Goal: Information Seeking & Learning: Check status

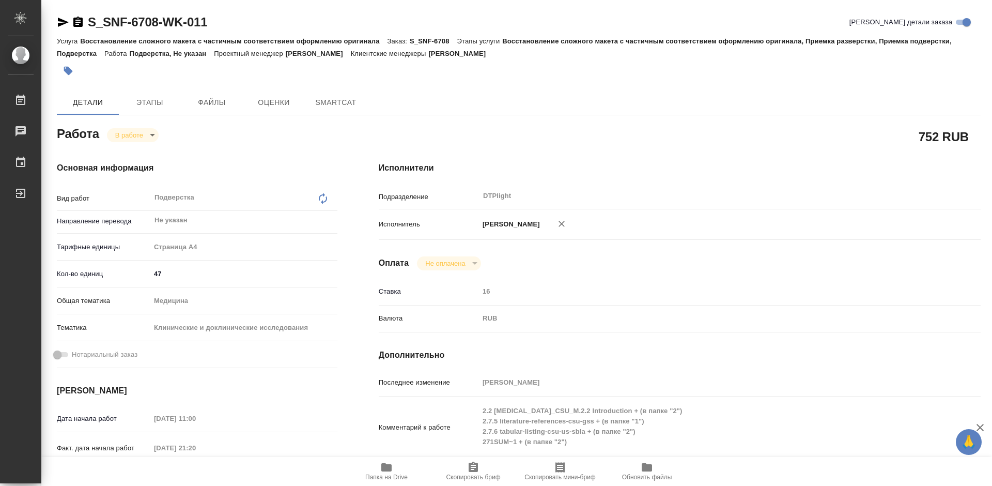
type textarea "x"
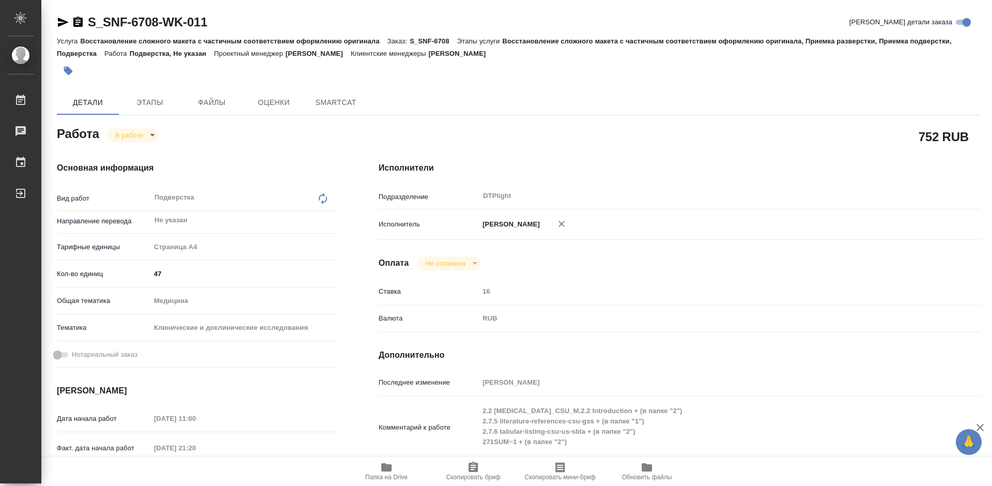
type textarea "x"
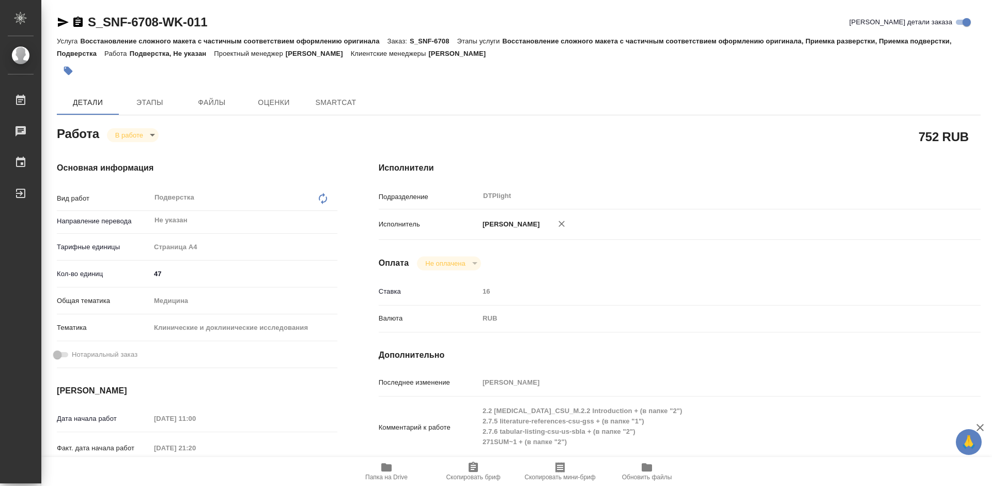
type textarea "x"
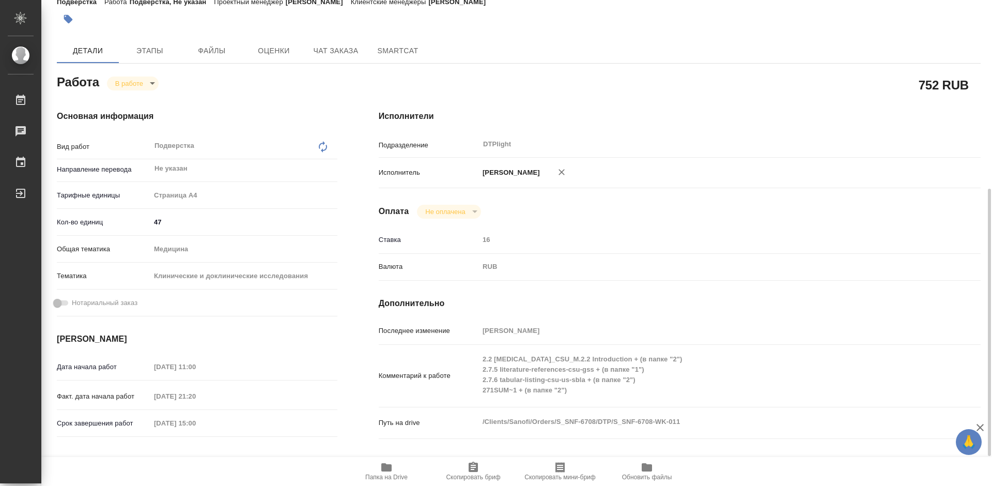
scroll to position [155, 0]
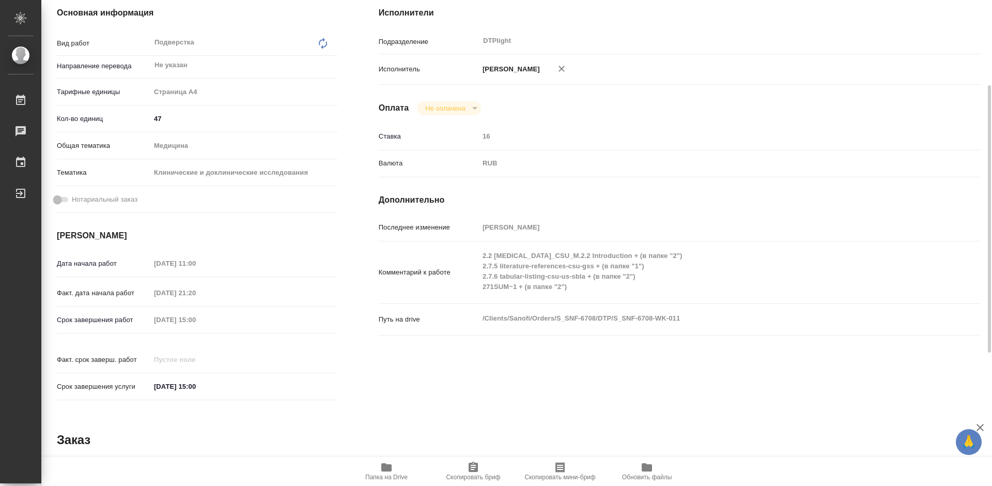
type textarea "x"
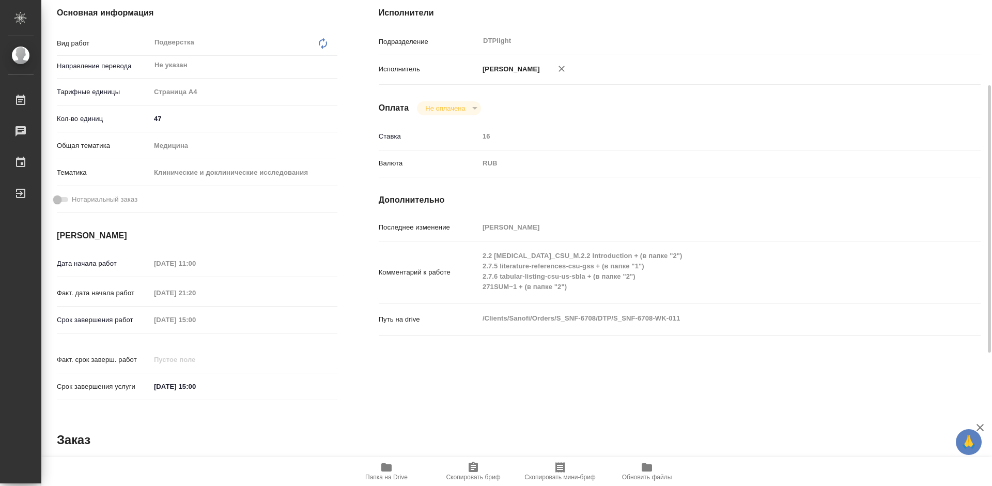
type textarea "x"
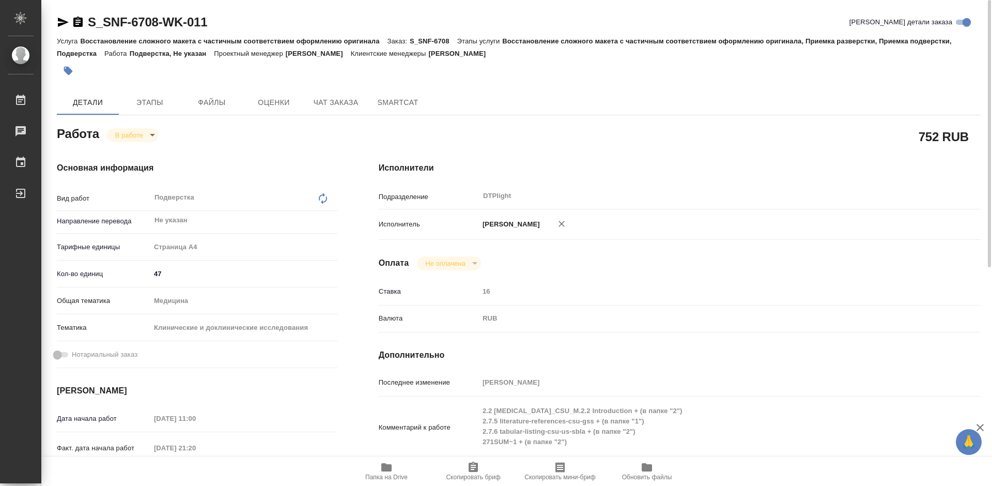
scroll to position [52, 0]
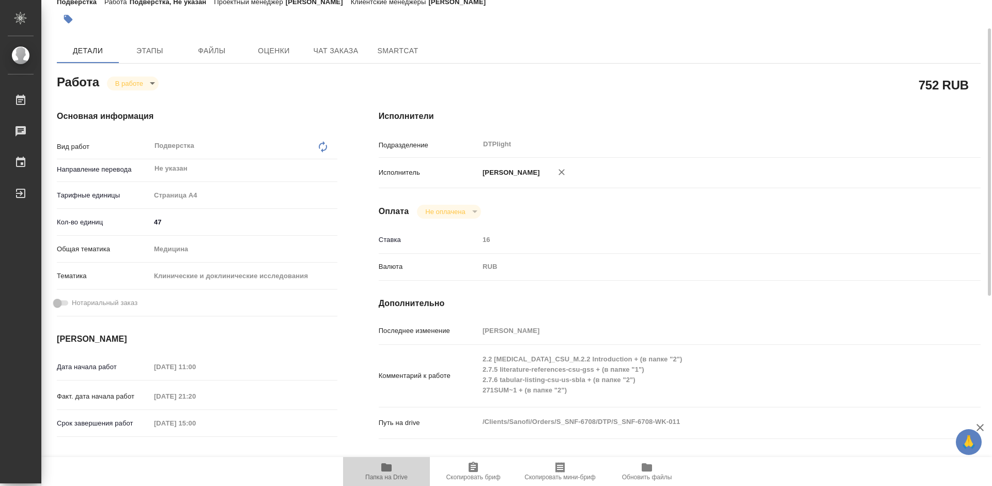
click at [395, 469] on span "Папка на Drive" at bounding box center [386, 471] width 74 height 20
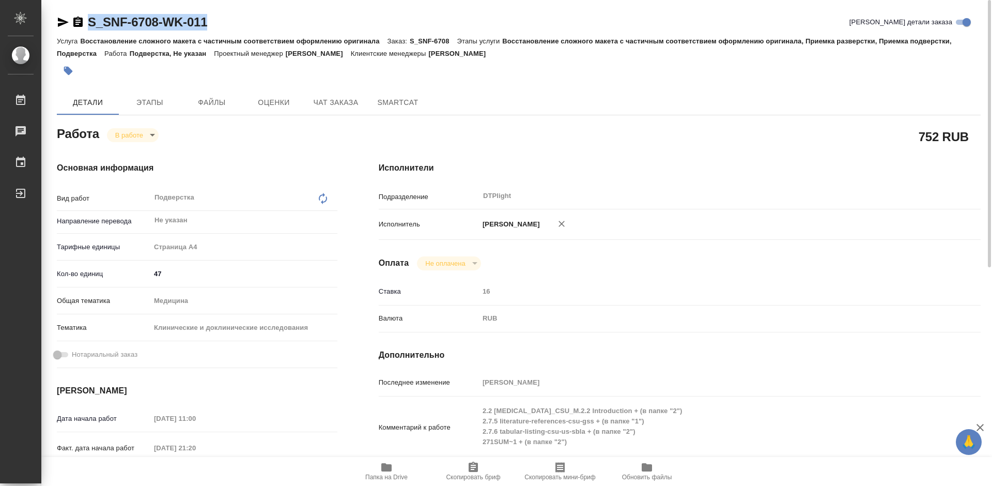
drag, startPoint x: 217, startPoint y: 21, endPoint x: 89, endPoint y: 27, distance: 128.3
click at [89, 27] on div "S_SNF-6708-WK-011 Кратко детали заказа" at bounding box center [519, 22] width 924 height 17
copy link "S_SNF-6708-WK-011"
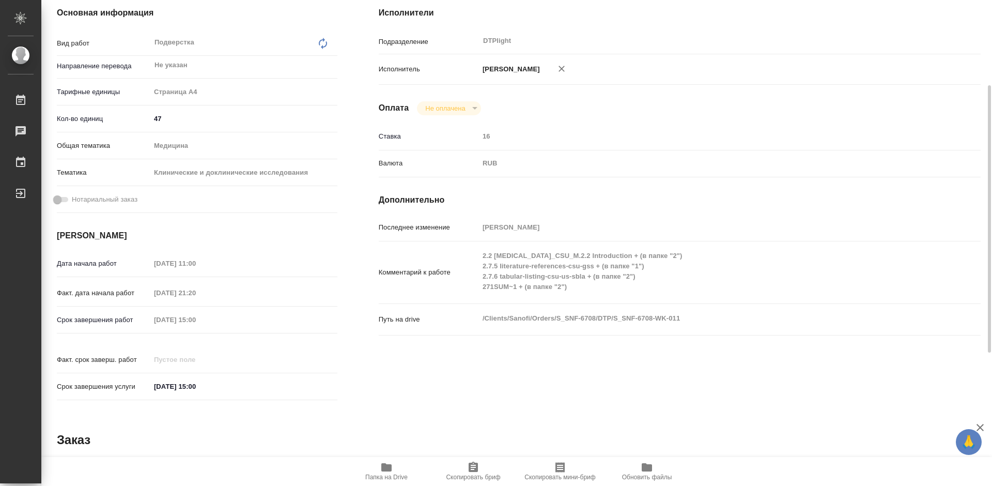
scroll to position [207, 0]
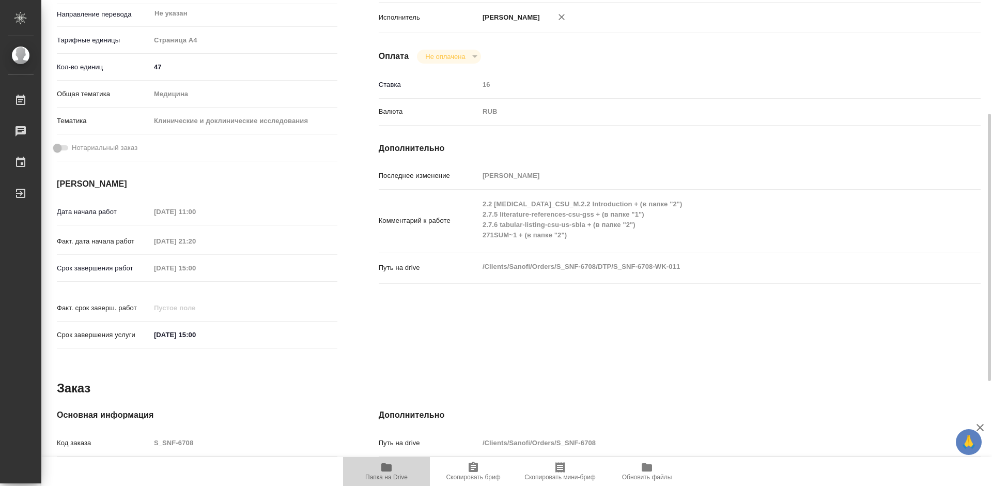
click at [397, 475] on span "Папка на Drive" at bounding box center [386, 476] width 42 height 7
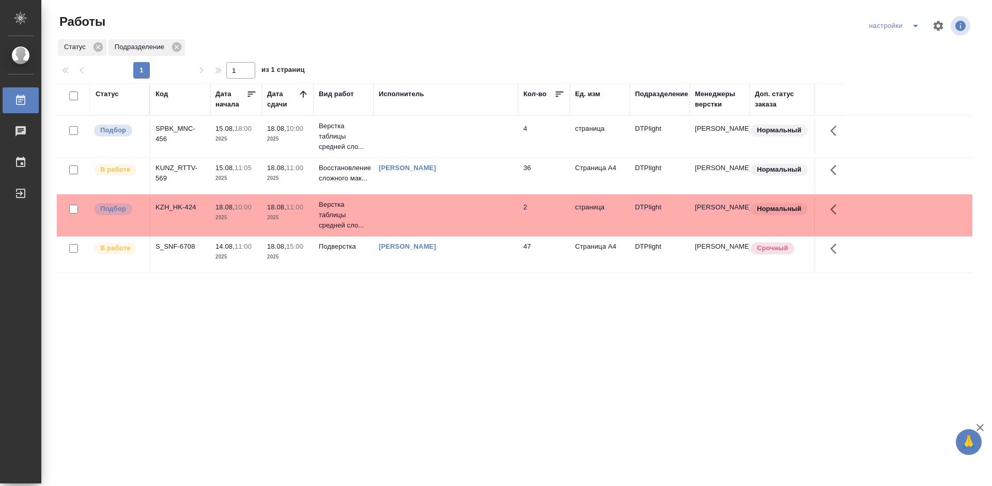
click at [381, 338] on div "Статус Код Дата начала Дата сдачи Вид работ Исполнитель Кол-во Ед. изм Подразде…" at bounding box center [514, 269] width 915 height 372
click at [207, 154] on td "S_SNF-6708" at bounding box center [180, 136] width 60 height 36
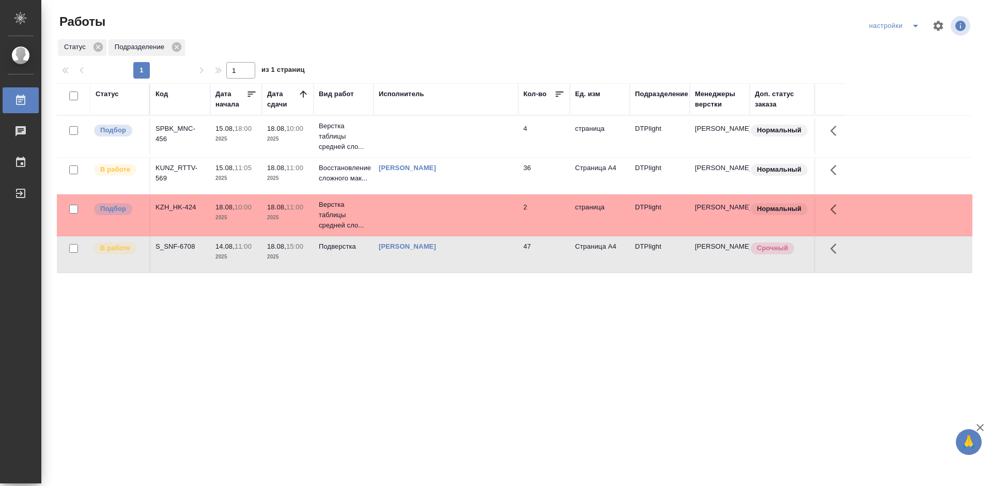
click at [462, 323] on div "Статус Код Дата начала Дата сдачи Вид работ Исполнитель Кол-во Ед. изм Подразде…" at bounding box center [514, 269] width 915 height 372
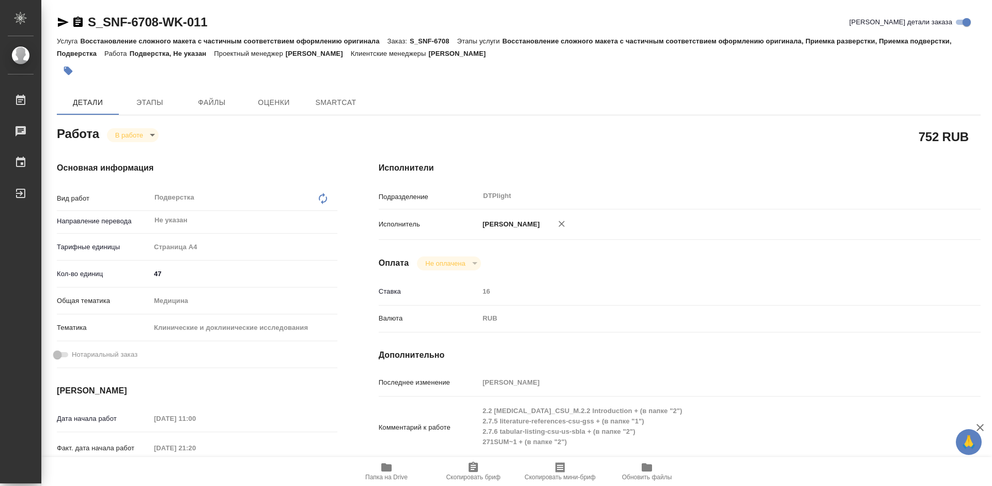
type textarea "x"
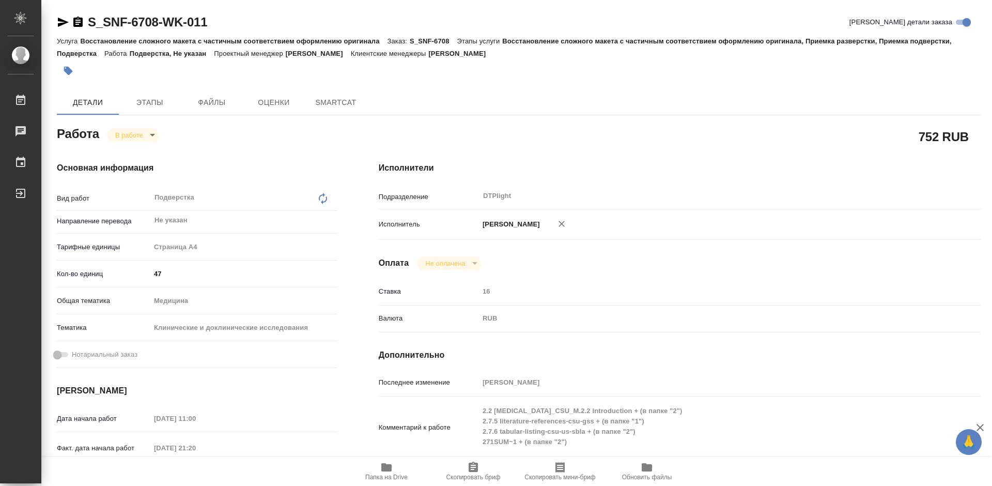
type textarea "x"
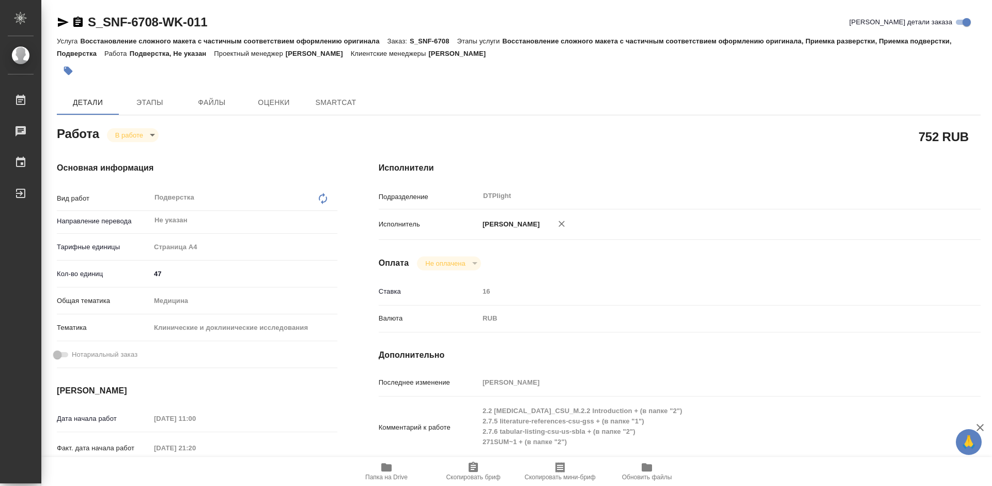
type textarea "x"
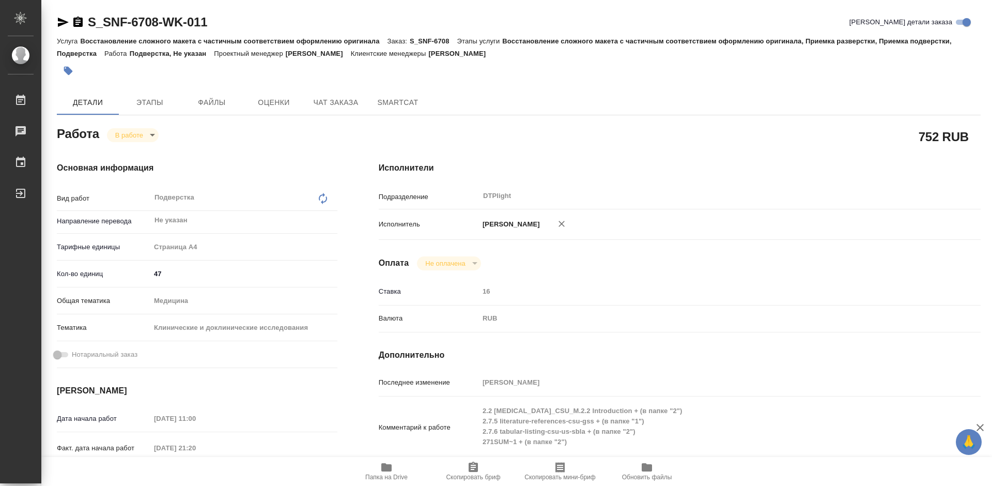
type textarea "x"
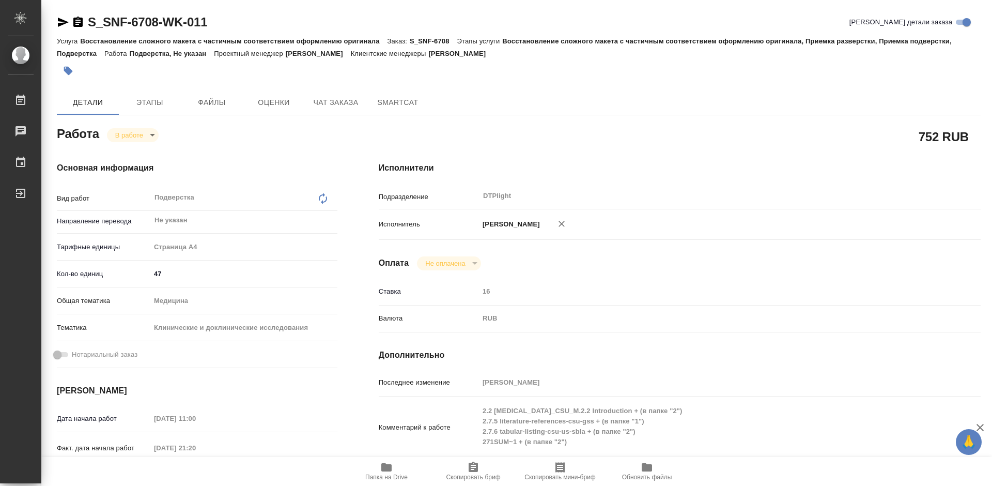
type textarea "x"
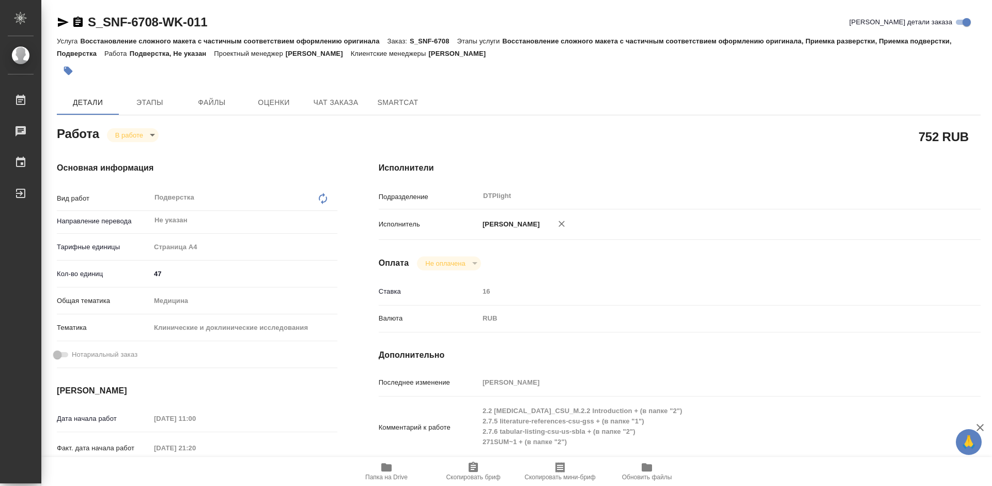
type textarea "x"
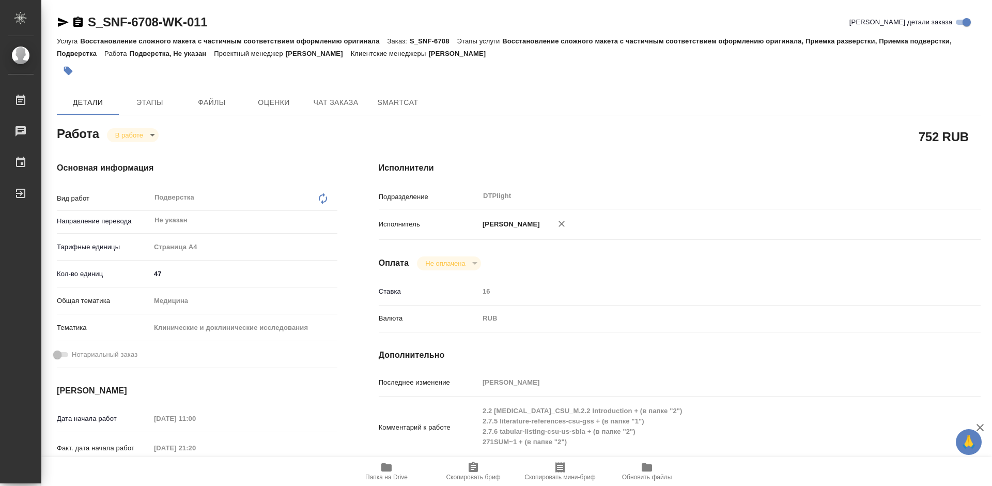
type textarea "x"
